Goal: Task Accomplishment & Management: Manage account settings

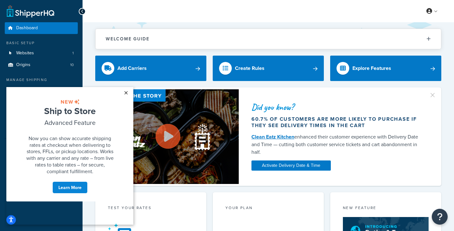
click at [126, 92] on link "×" at bounding box center [125, 92] width 11 height 11
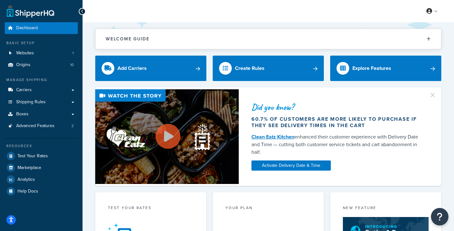
click at [444, 218] on button "Open Resource Center" at bounding box center [439, 216] width 17 height 17
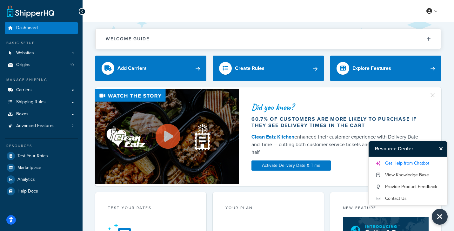
click at [417, 162] on link "Get Help from Chatbot" at bounding box center [408, 163] width 66 height 10
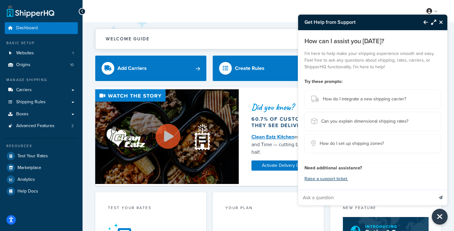
click at [440, 23] on icon "Close Resource Center" at bounding box center [441, 22] width 4 height 5
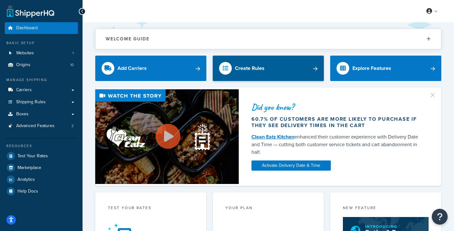
click at [256, 70] on div "Create Rules" at bounding box center [250, 68] width 30 height 9
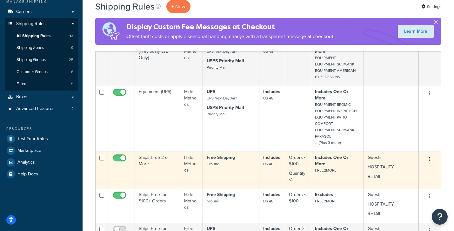
scroll to position [90, 0]
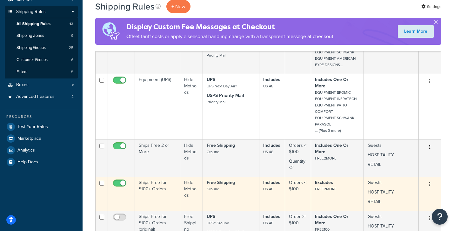
click at [430, 182] on icon "button" at bounding box center [429, 184] width 1 height 4
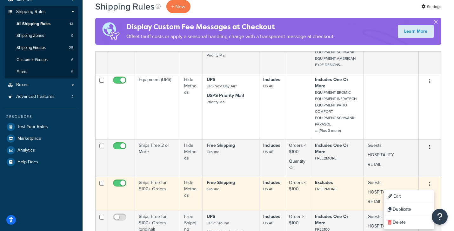
click at [430, 182] on icon "button" at bounding box center [429, 184] width 1 height 4
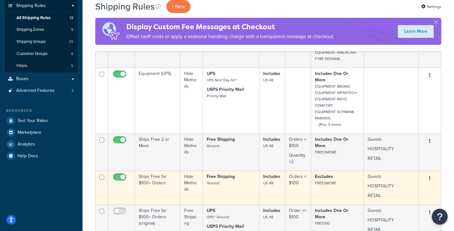
scroll to position [97, 0]
click at [431, 170] on td "Edit Duplicate Delete" at bounding box center [430, 187] width 22 height 34
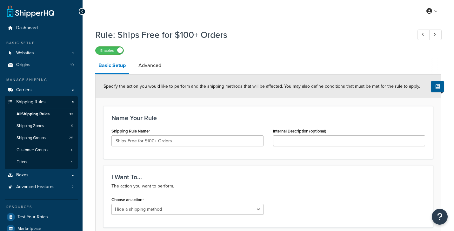
select select "HIDE"
click at [438, 214] on icon "Open Resource Center" at bounding box center [440, 216] width 6 height 9
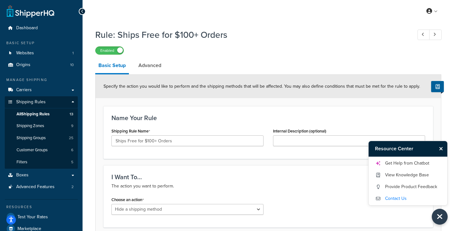
click at [392, 197] on link "Contact Us" at bounding box center [408, 198] width 66 height 10
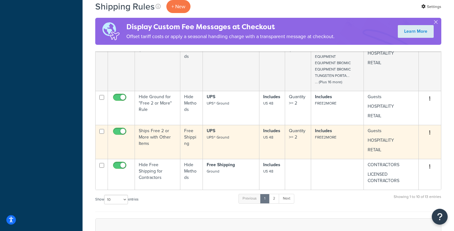
scroll to position [338, 0]
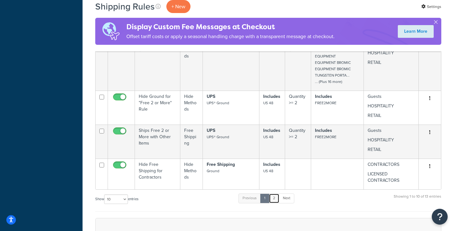
click at [274, 193] on link "2" at bounding box center [274, 198] width 10 height 10
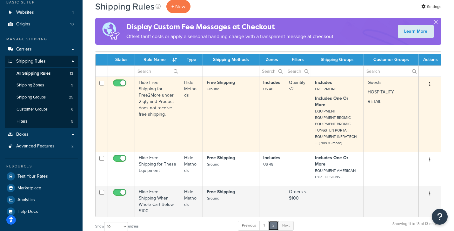
scroll to position [42, 0]
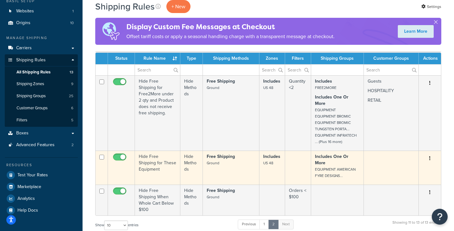
click at [432, 154] on button "button" at bounding box center [430, 158] width 9 height 10
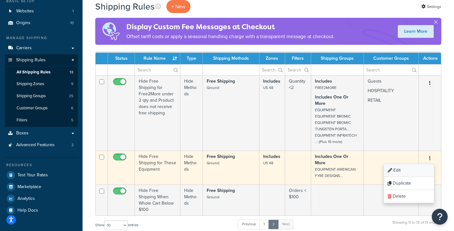
click at [397, 164] on link "Edit" at bounding box center [409, 170] width 50 height 13
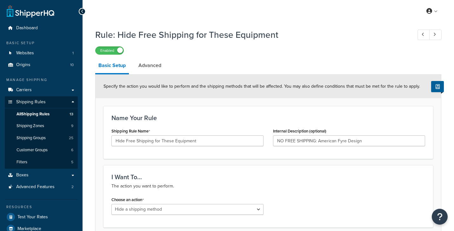
select select "HIDE"
